Goal: Task Accomplishment & Management: Use online tool/utility

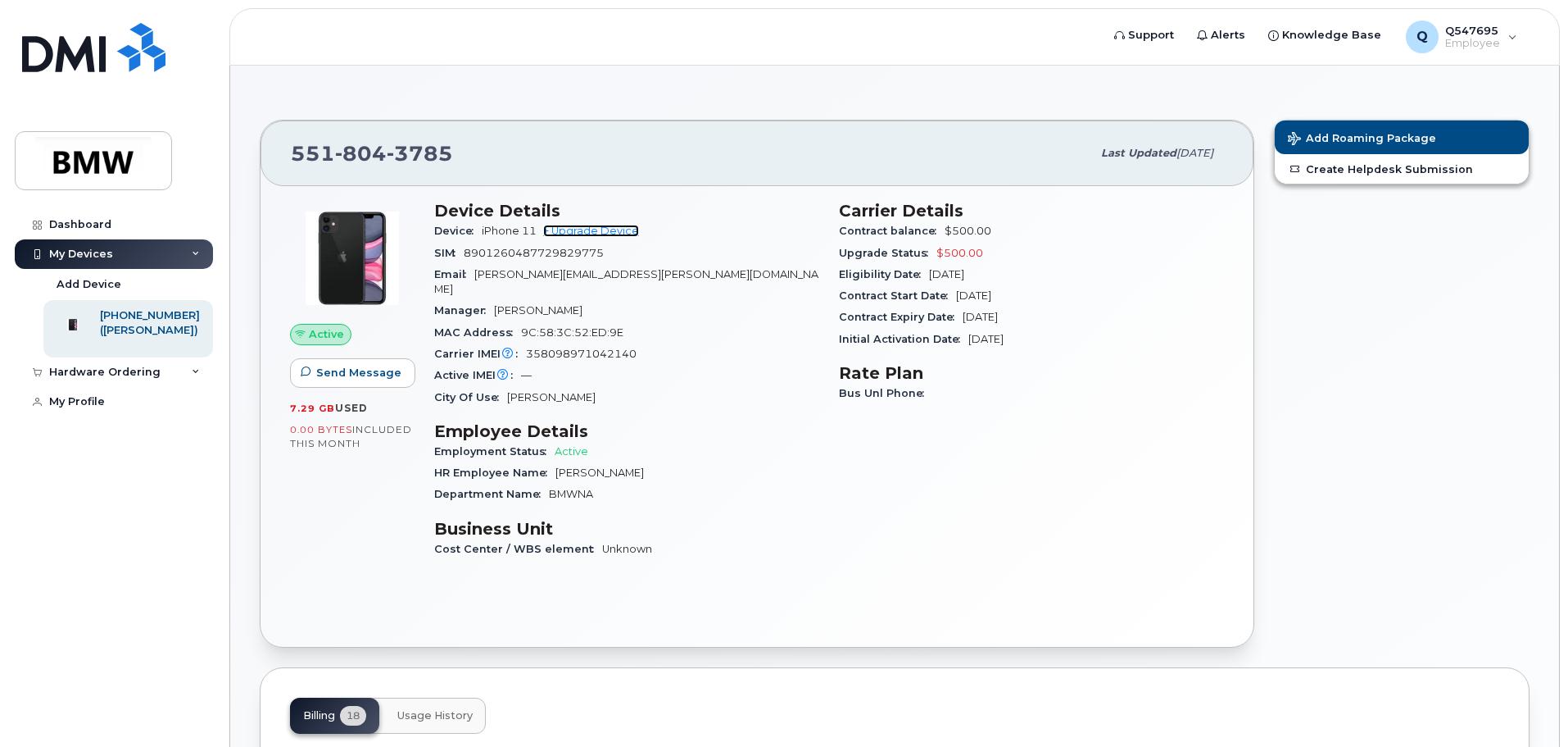
click at [609, 232] on link "+ Upgrade Device" at bounding box center [591, 230] width 96 height 12
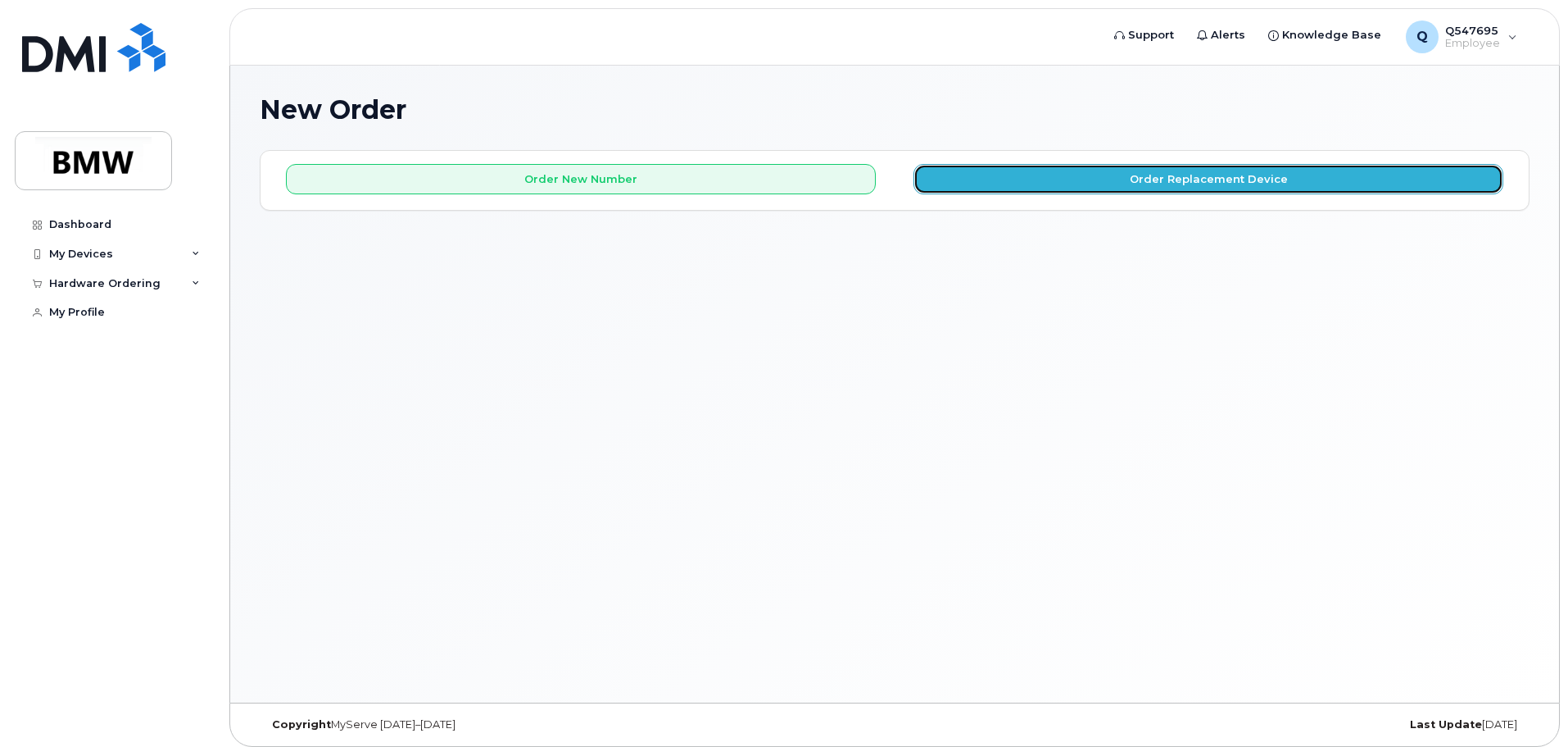
click at [1080, 185] on button "Order Replacement Device" at bounding box center [1209, 179] width 590 height 30
